Goal: Transaction & Acquisition: Book appointment/travel/reservation

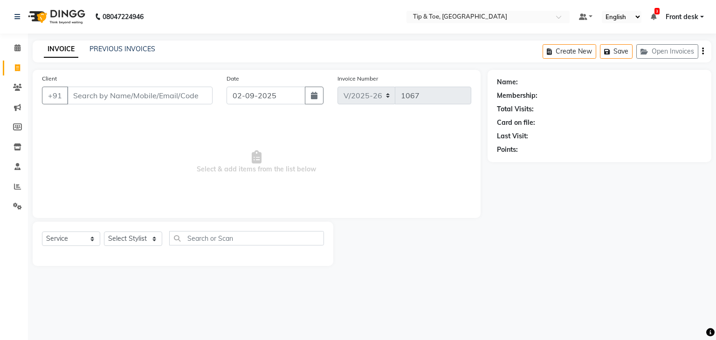
select select "5942"
select select "service"
click at [18, 50] on icon at bounding box center [17, 47] width 6 height 7
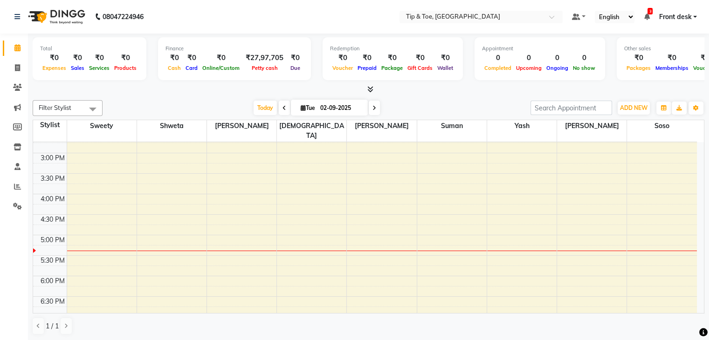
scroll to position [280, 0]
click at [442, 275] on div "8:00 AM 8:30 AM 9:00 AM 9:30 AM 10:00 AM 10:30 AM 11:00 AM 11:30 AM 12:00 PM 12…" at bounding box center [365, 128] width 664 height 533
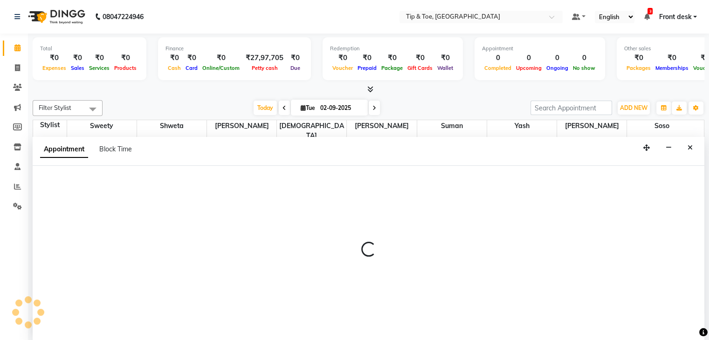
scroll to position [0, 0]
select select "83602"
select select "1095"
select select "tentative"
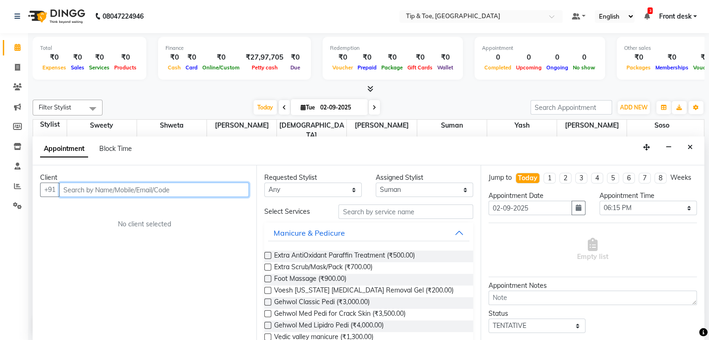
paste input "7774080807"
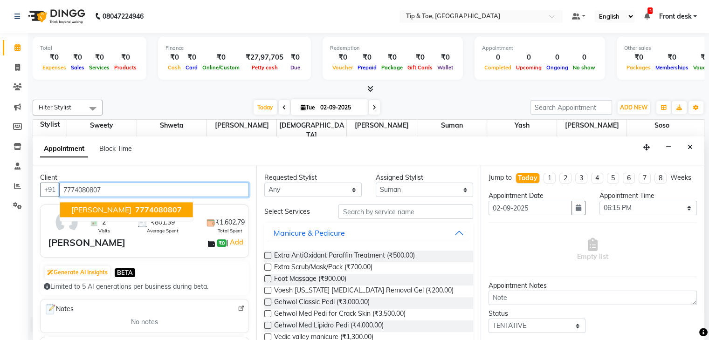
click at [135, 206] on span "7774080807" at bounding box center [158, 210] width 47 height 9
type input "7774080807"
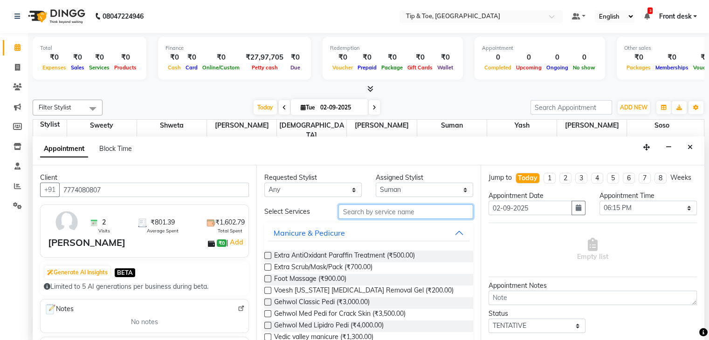
click at [348, 210] on input "text" at bounding box center [405, 212] width 134 height 14
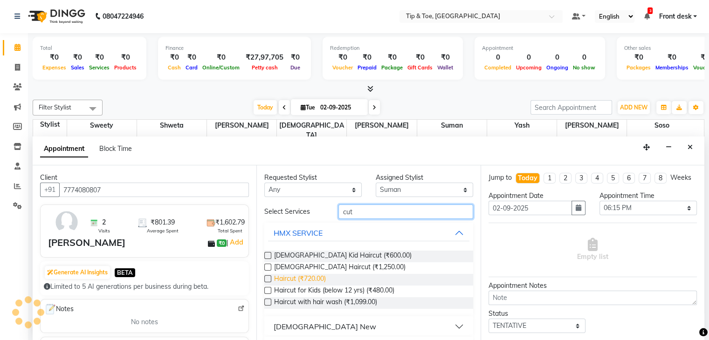
type input "cut"
click at [304, 281] on span "Haircut (₹720.00)" at bounding box center [300, 280] width 52 height 12
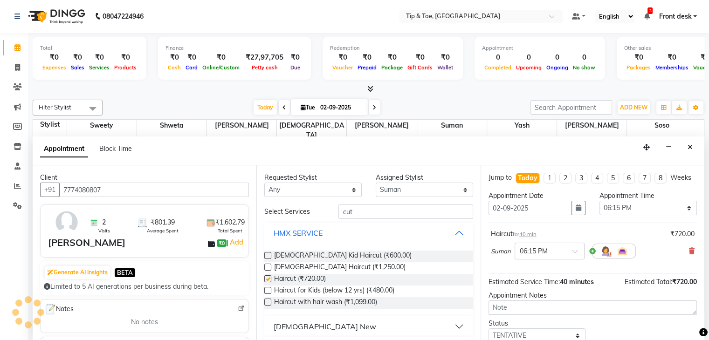
checkbox input "false"
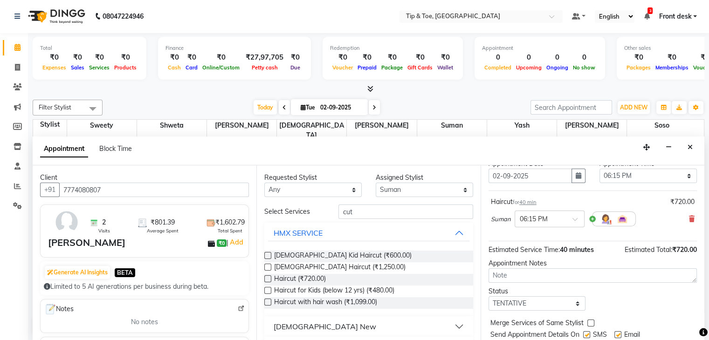
scroll to position [69, 0]
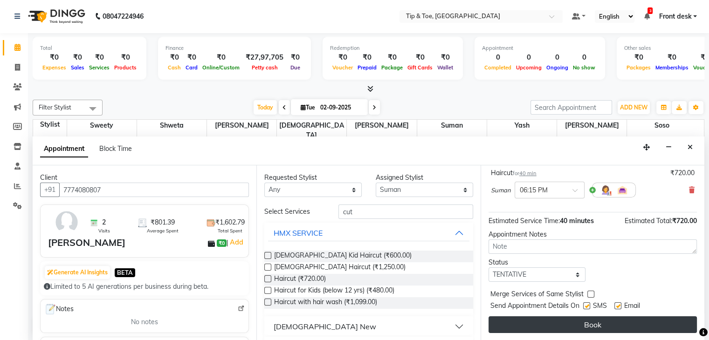
click at [600, 329] on button "Book" at bounding box center [593, 325] width 208 height 17
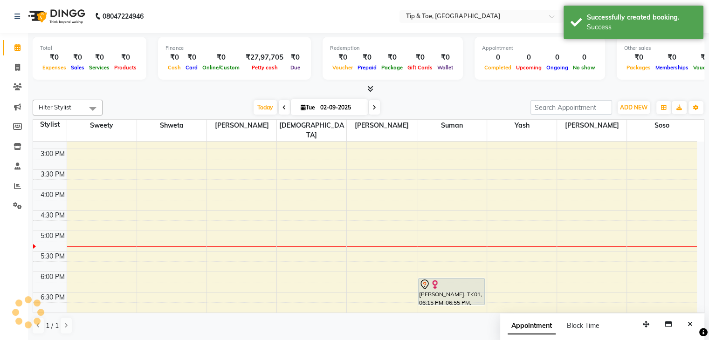
scroll to position [0, 0]
